Goal: Task Accomplishment & Management: Use online tool/utility

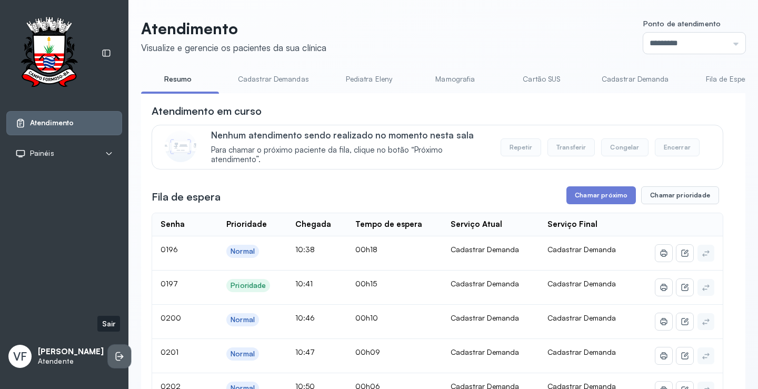
click at [114, 351] on icon at bounding box center [119, 356] width 11 height 11
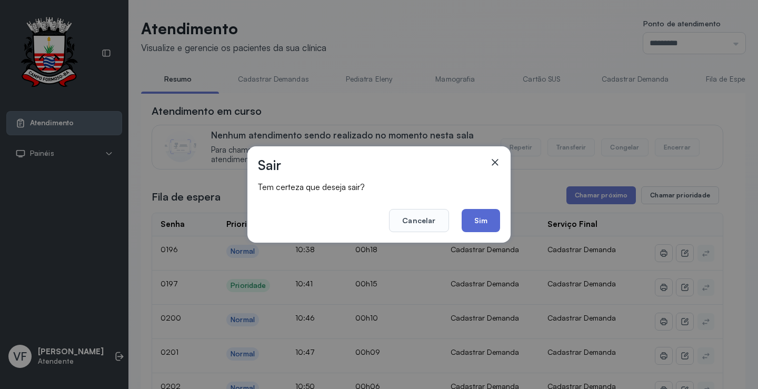
click at [487, 211] on button "Sim" at bounding box center [480, 220] width 38 height 23
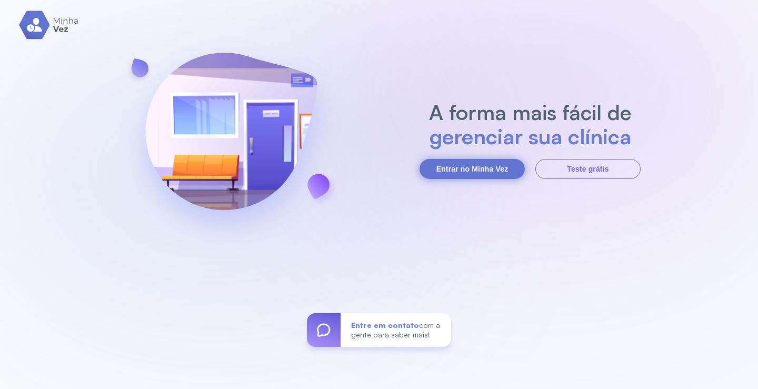
click at [451, 160] on button "Entrar no Minha Vez" at bounding box center [471, 169] width 105 height 20
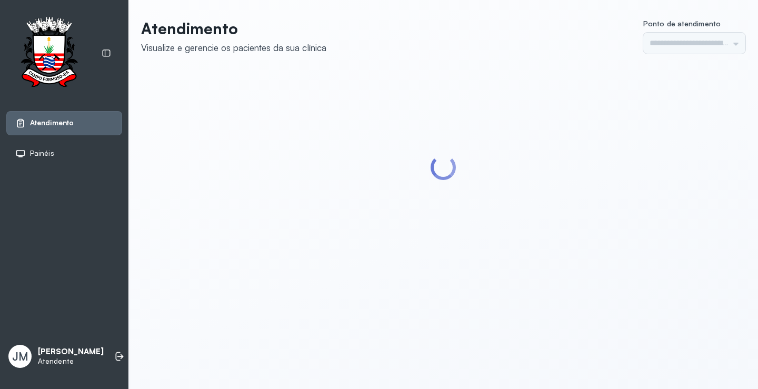
type input "*********"
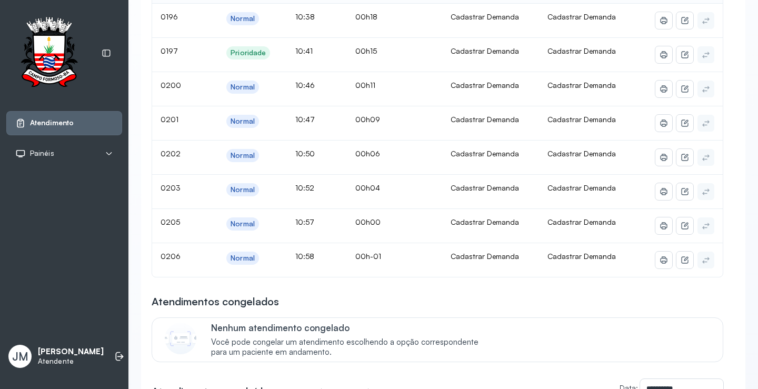
scroll to position [105, 0]
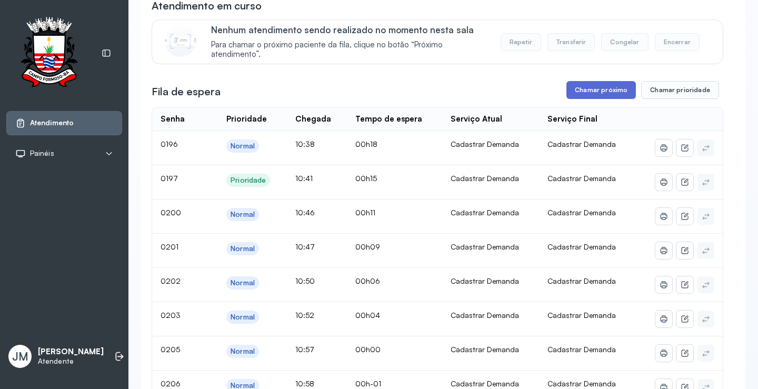
click at [592, 91] on button "Chamar próximo" at bounding box center [600, 90] width 69 height 18
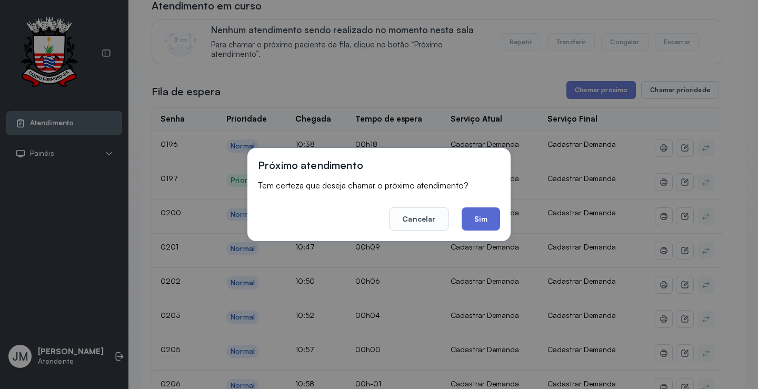
click at [474, 219] on button "Sim" at bounding box center [480, 218] width 38 height 23
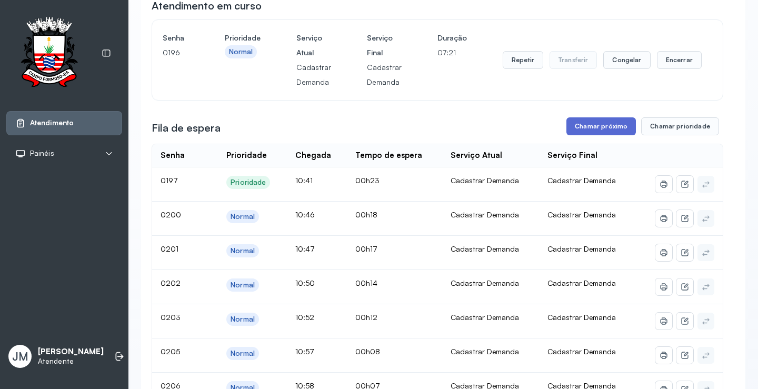
click at [600, 125] on button "Chamar próximo" at bounding box center [600, 126] width 69 height 18
click at [580, 130] on button "Chamar próximo" at bounding box center [600, 126] width 69 height 18
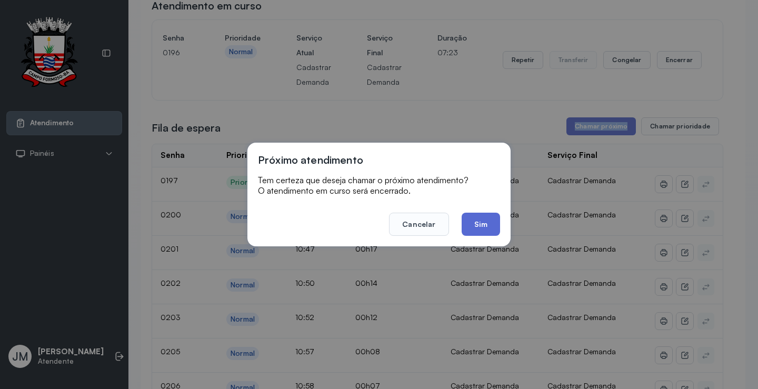
click at [481, 225] on button "Sim" at bounding box center [480, 224] width 38 height 23
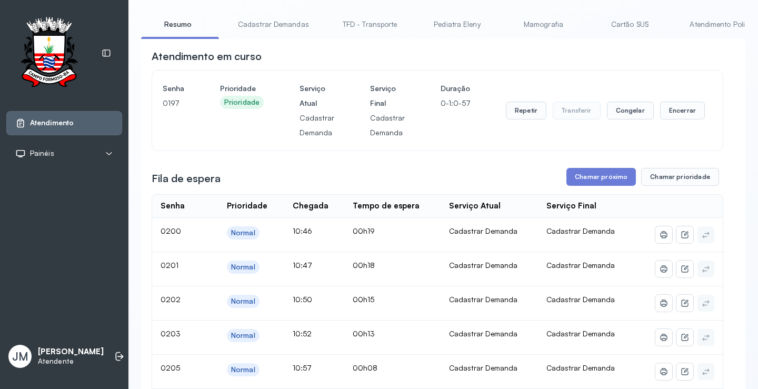
scroll to position [0, 0]
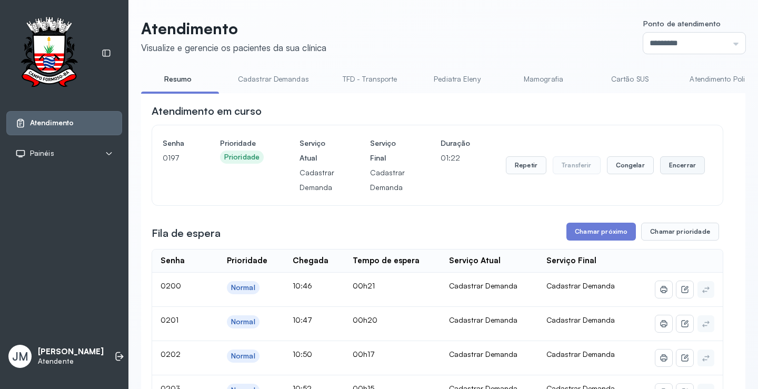
click at [666, 166] on button "Encerrar" at bounding box center [682, 165] width 45 height 18
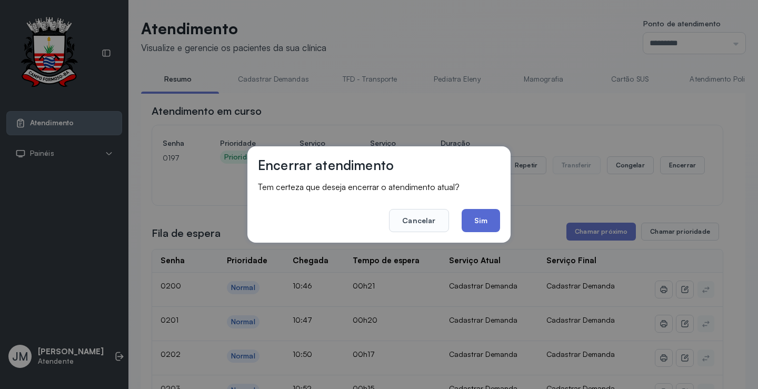
click at [482, 219] on button "Sim" at bounding box center [480, 220] width 38 height 23
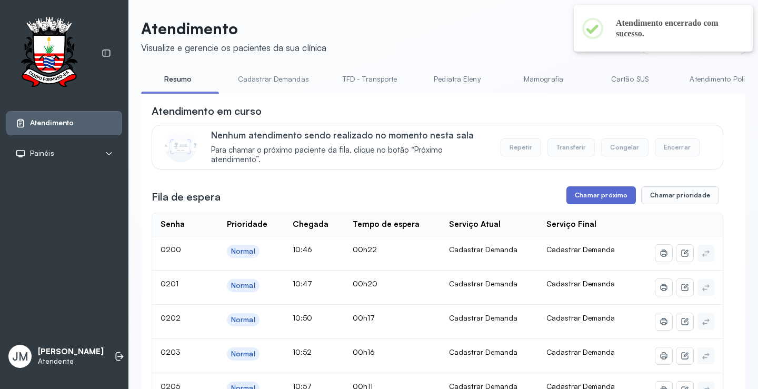
click at [597, 196] on button "Chamar próximo" at bounding box center [600, 195] width 69 height 18
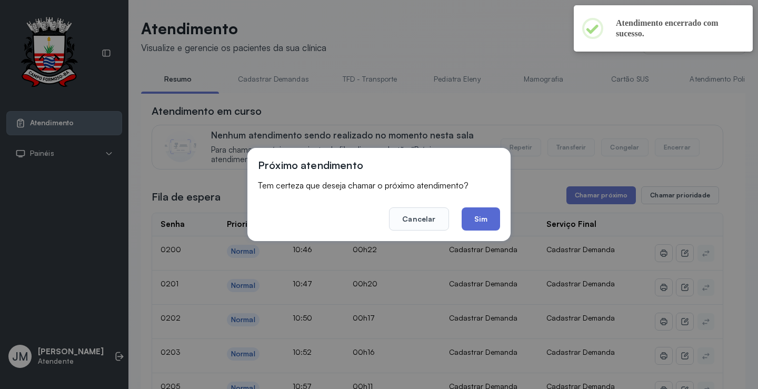
click at [481, 223] on button "Sim" at bounding box center [480, 218] width 38 height 23
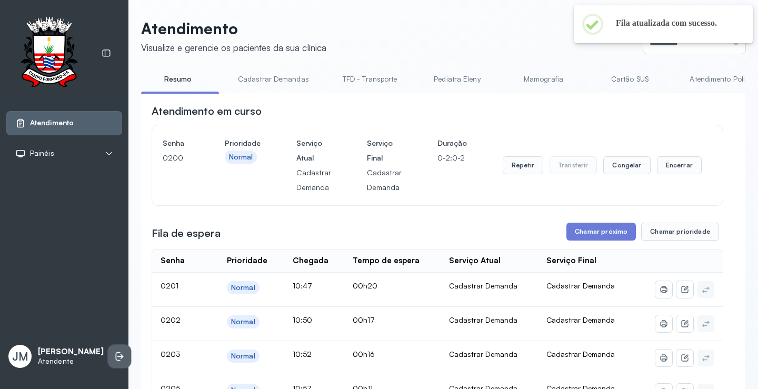
click at [114, 352] on icon at bounding box center [119, 356] width 11 height 11
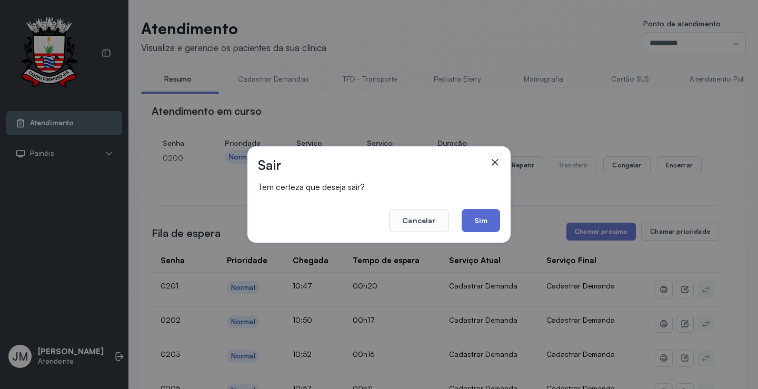
click at [476, 219] on button "Sim" at bounding box center [480, 220] width 38 height 23
